Goal: Task Accomplishment & Management: Manage account settings

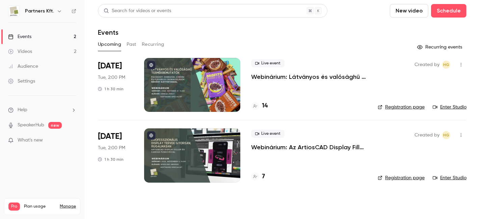
click at [299, 148] on p "Webinárium: Az ArtiosCAD Display Filler és Canvas újdonságairól ([DATE] 14:00)" at bounding box center [309, 147] width 116 height 8
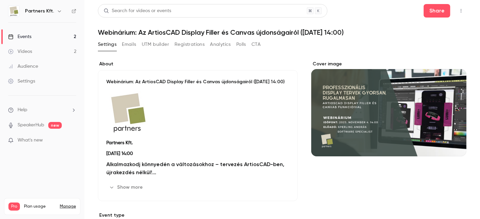
click at [184, 43] on button "Registrations" at bounding box center [190, 44] width 30 height 11
